Goal: Obtain resource: Obtain resource

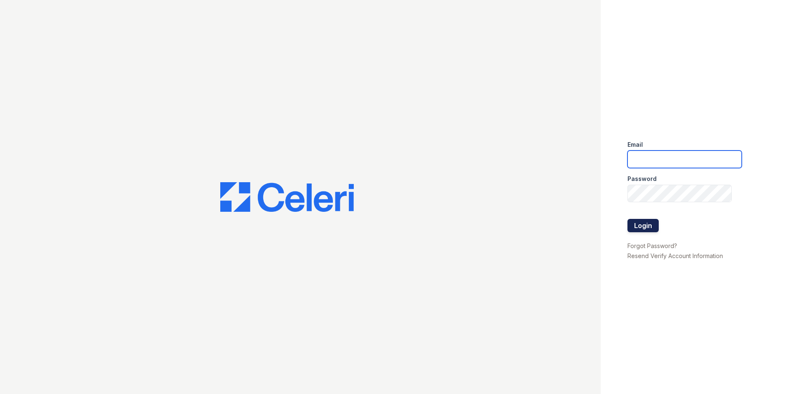
type input "[EMAIL_ADDRESS][DOMAIN_NAME]"
click at [654, 228] on button "Login" at bounding box center [642, 225] width 31 height 13
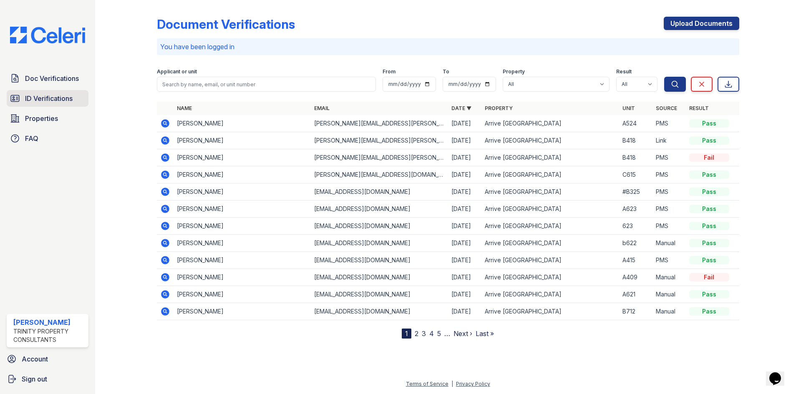
click at [65, 98] on span "ID Verifications" at bounding box center [49, 98] width 48 height 10
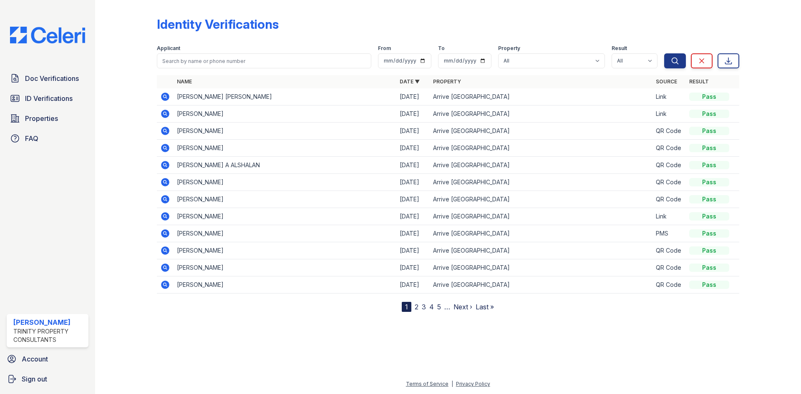
click at [165, 98] on icon at bounding box center [165, 97] width 8 height 8
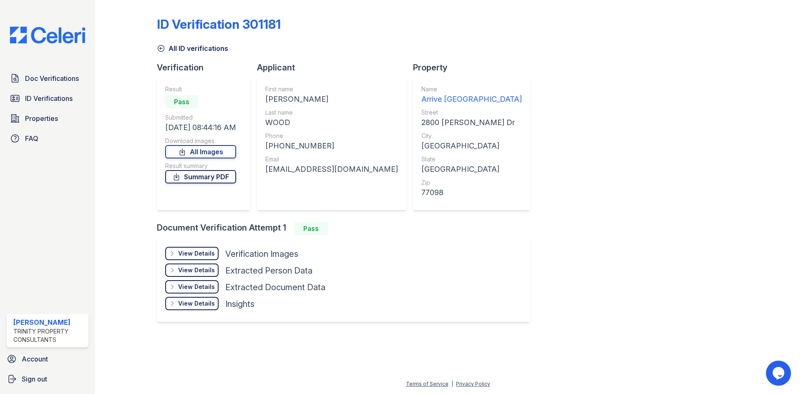
click at [211, 175] on link "Summary PDF" at bounding box center [200, 176] width 71 height 13
click at [28, 98] on span "ID Verifications" at bounding box center [49, 98] width 48 height 10
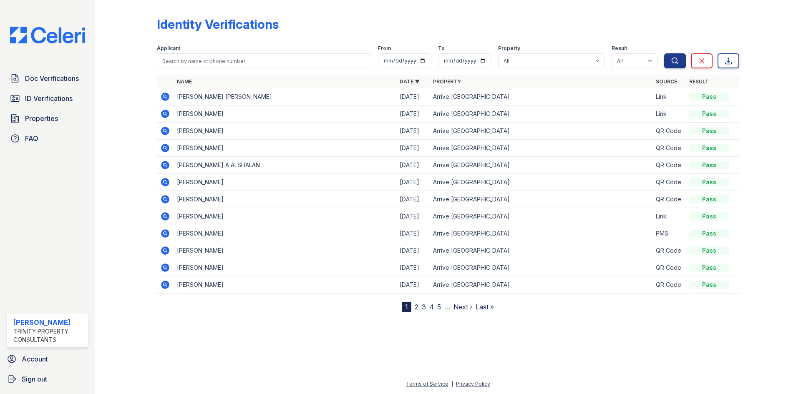
click at [166, 234] on icon at bounding box center [165, 234] width 10 height 10
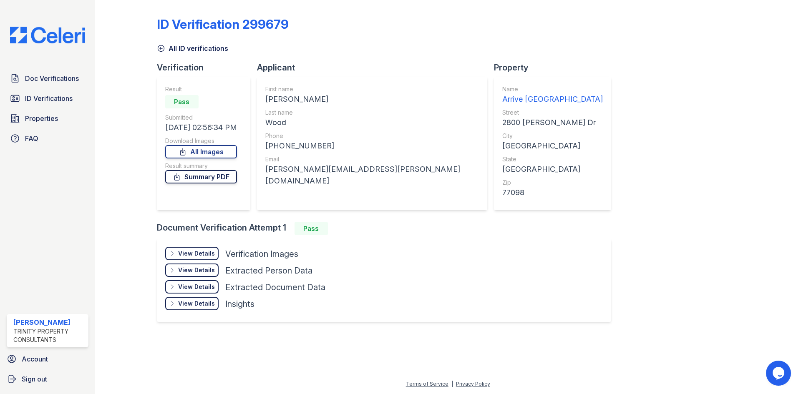
click at [204, 177] on link "Summary PDF" at bounding box center [201, 176] width 72 height 13
